Goal: Information Seeking & Learning: Learn about a topic

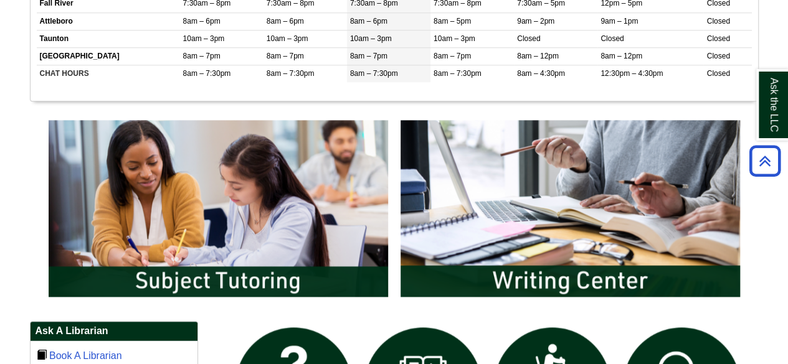
scroll to position [623, 0]
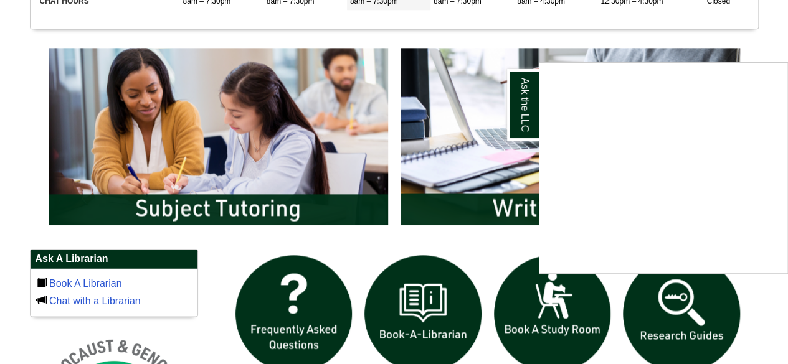
click at [259, 206] on div "Ask the LLC" at bounding box center [394, 182] width 788 height 364
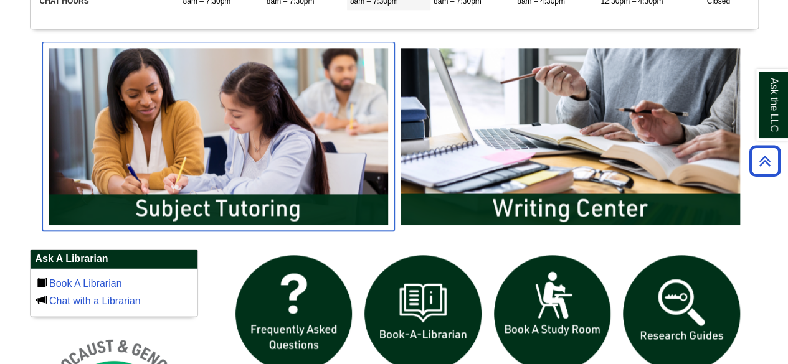
click at [174, 200] on img "slideshow" at bounding box center [218, 136] width 352 height 189
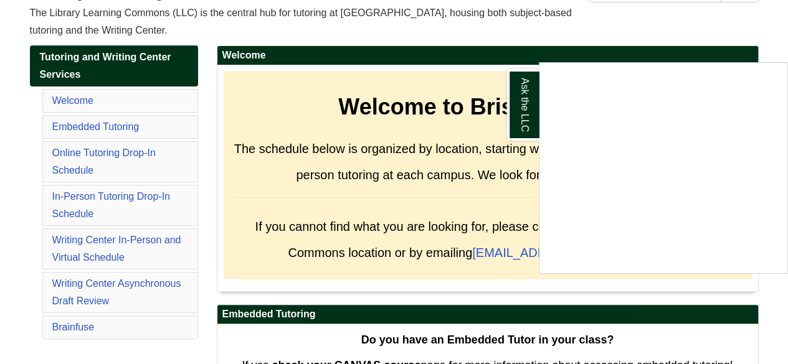
scroll to position [187, 0]
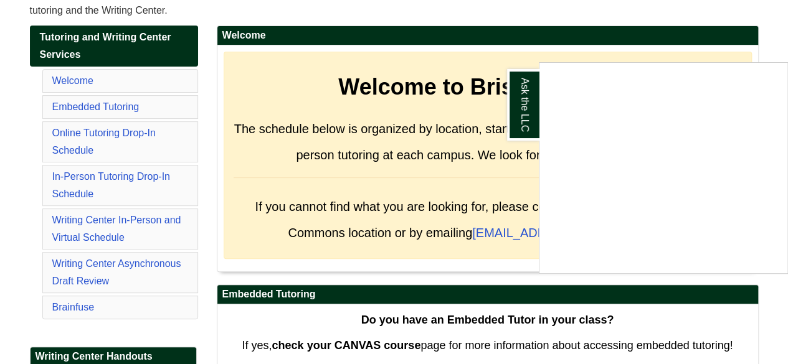
click at [96, 133] on div "Ask the LLC" at bounding box center [394, 182] width 788 height 364
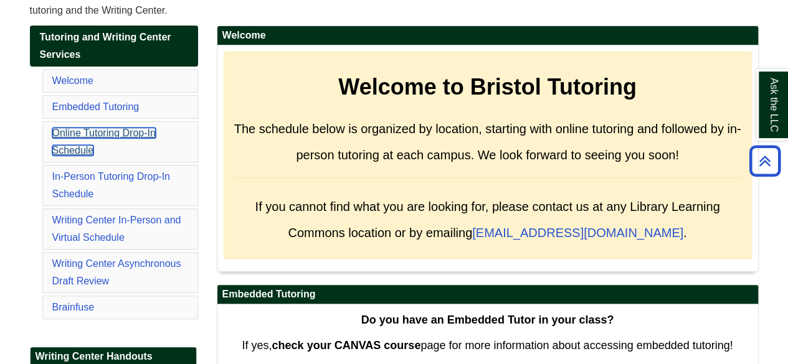
click at [140, 131] on link "Online Tutoring Drop-In Schedule" at bounding box center [103, 142] width 103 height 28
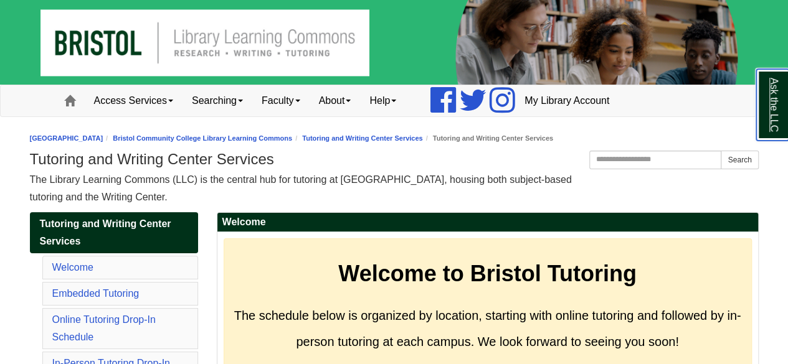
click at [779, 105] on link "Ask the LLC" at bounding box center [772, 105] width 32 height 72
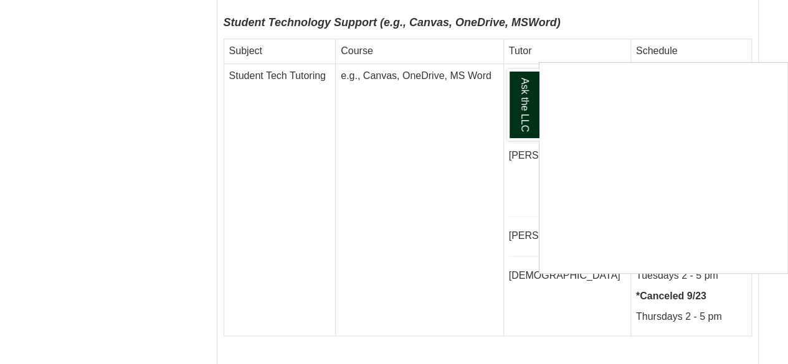
scroll to position [3053, 0]
